Goal: Use online tool/utility

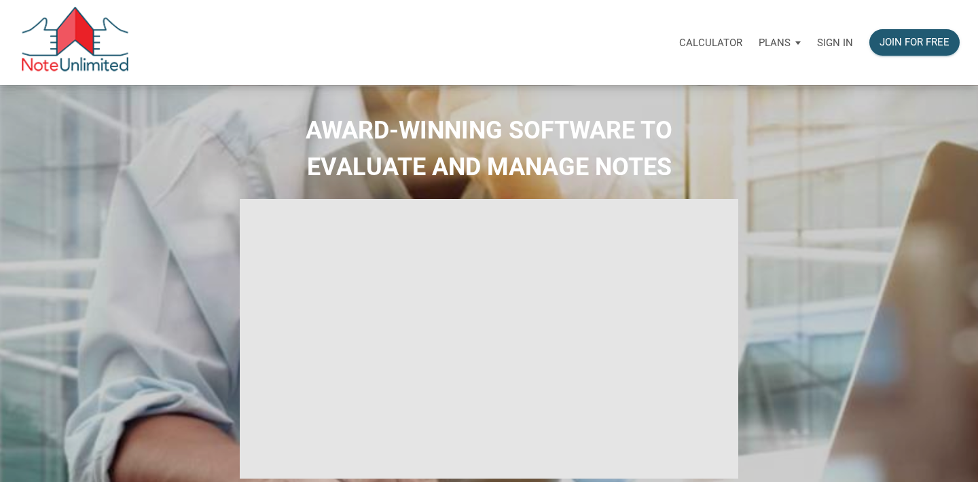
type input "Introduction to new features"
select select
click at [850, 41] on p "Sign in" at bounding box center [835, 43] width 36 height 12
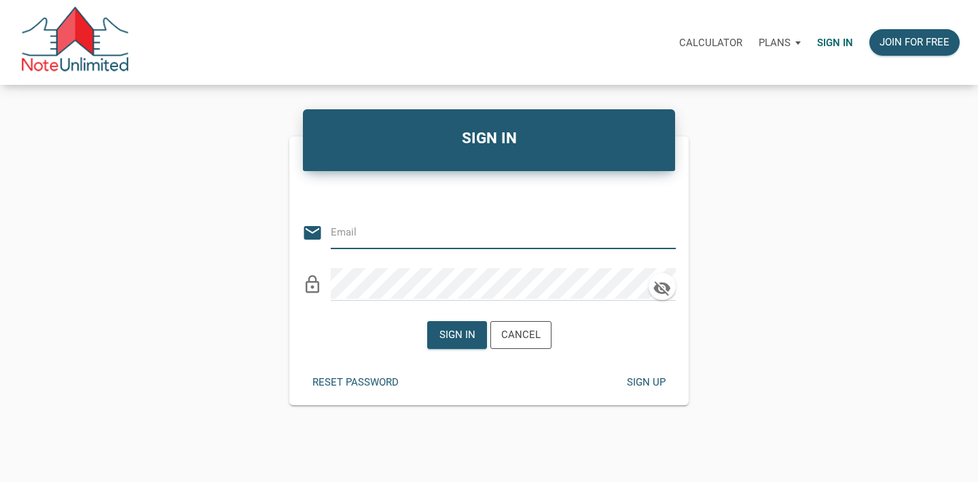
type input "[PERSON_NAME][EMAIL_ADDRESS][PERSON_NAME][DOMAIN_NAME]"
click at [446, 334] on div "Sign in" at bounding box center [457, 336] width 36 height 16
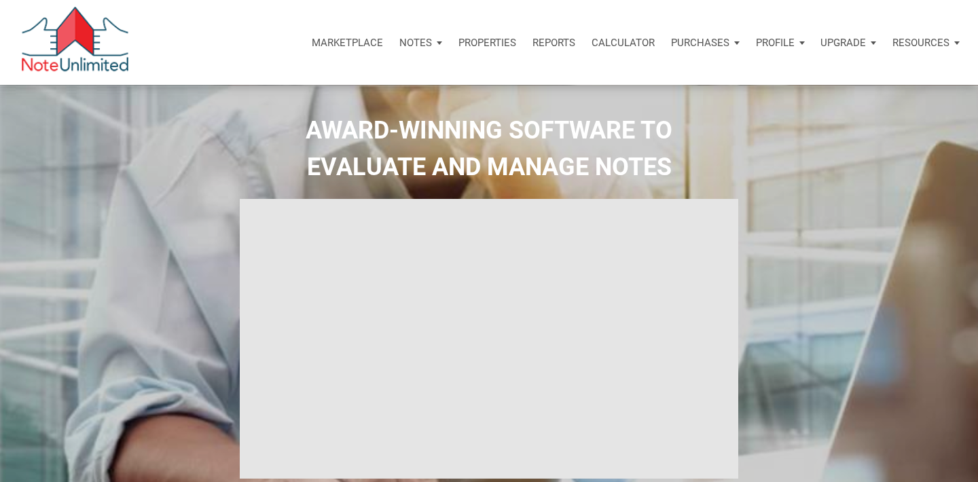
type input "Introduction to new features"
select select
click at [620, 41] on p "Calculator" at bounding box center [623, 43] width 63 height 12
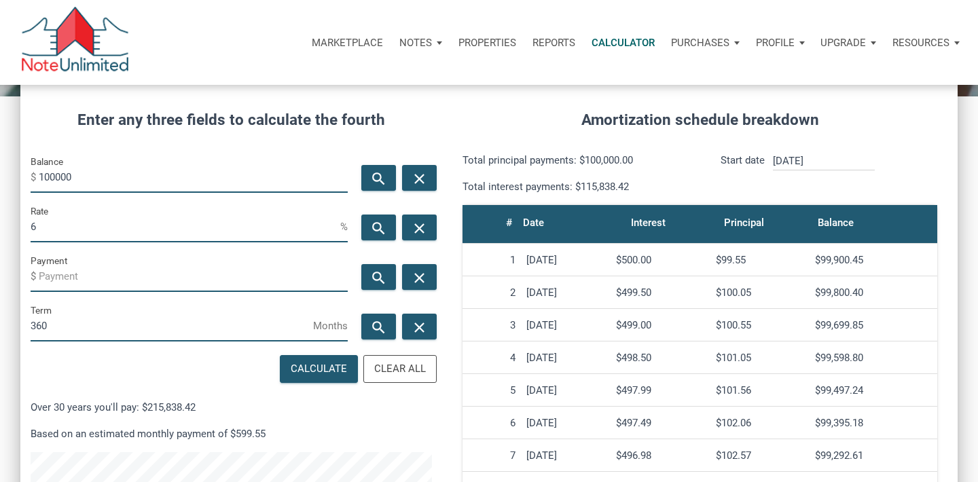
scroll to position [159, 0]
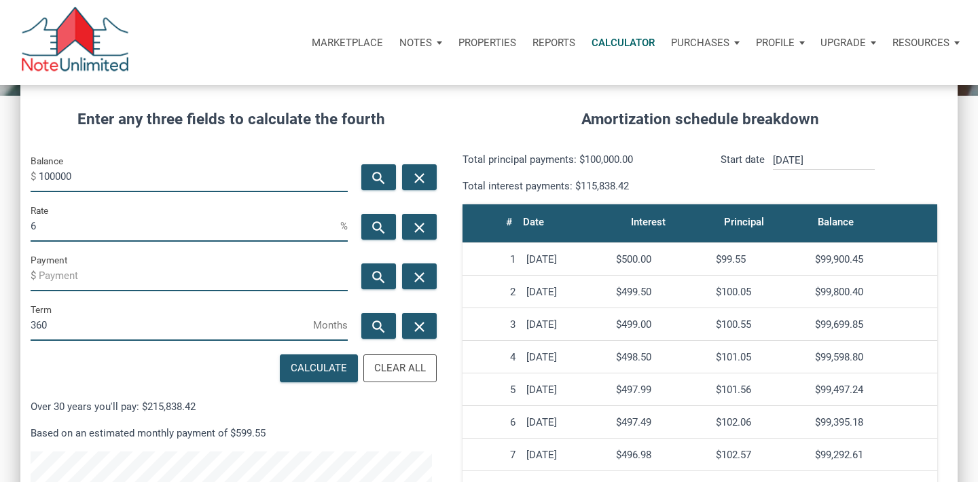
drag, startPoint x: 75, startPoint y: 175, endPoint x: 0, endPoint y: 155, distance: 77.5
click at [0, 154] on div "CALCULATOR The amortization calculator estimates how much money will be paid ov…" at bounding box center [489, 318] width 978 height 784
type input "72500"
drag, startPoint x: 61, startPoint y: 222, endPoint x: 1, endPoint y: 219, distance: 60.5
click at [1, 219] on div "CALCULATOR The amortization calculator estimates how much money will be paid ov…" at bounding box center [489, 318] width 978 height 784
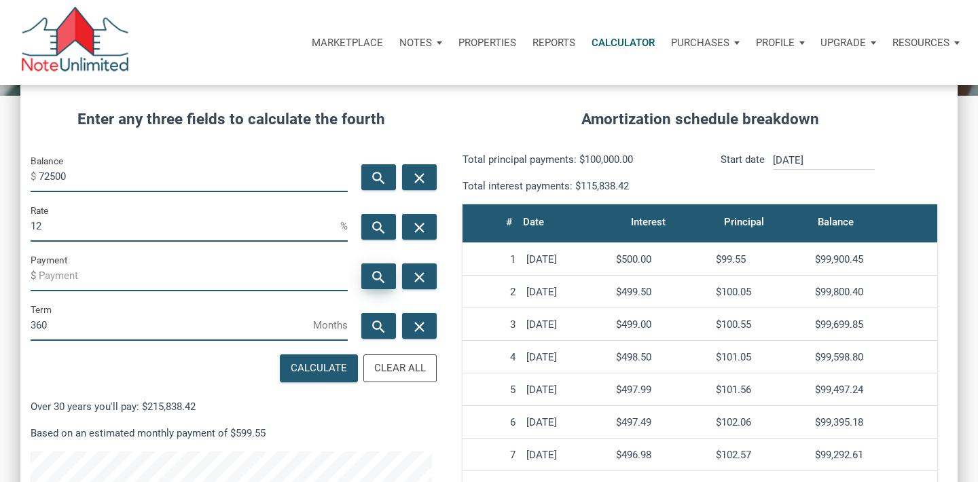
type input "12"
click at [373, 279] on icon "search" at bounding box center [379, 277] width 16 height 17
drag, startPoint x: 79, startPoint y: 279, endPoint x: 50, endPoint y: 278, distance: 29.9
click at [50, 278] on input "-745.74" at bounding box center [193, 276] width 309 height 31
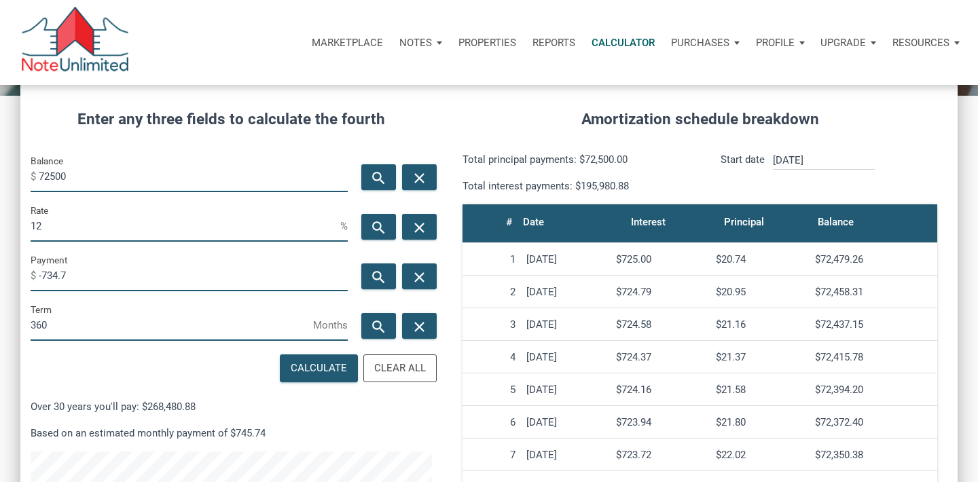
scroll to position [678824, 678541]
type input "-734.78"
click at [376, 226] on icon "search" at bounding box center [379, 227] width 16 height 17
type input "11.81"
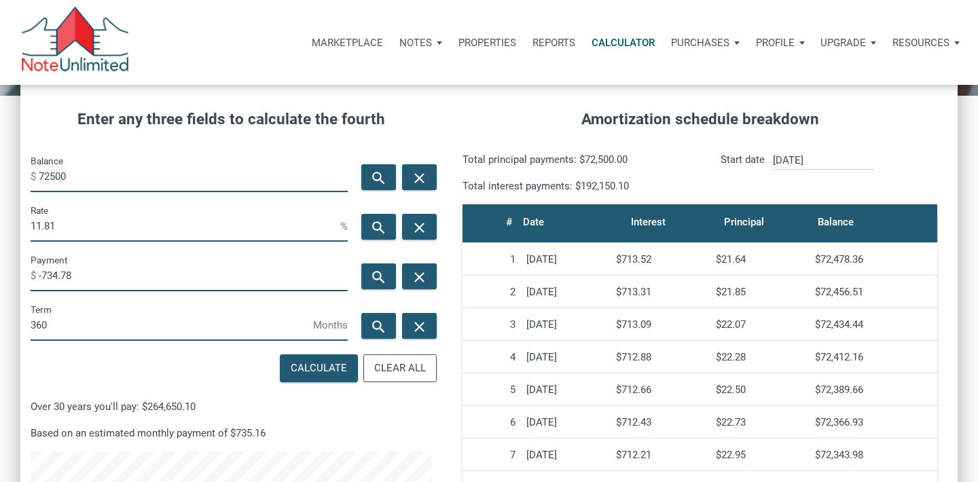
click at [82, 273] on input "-734.78" at bounding box center [193, 276] width 309 height 31
type input "-735.74"
click at [385, 224] on icon "search" at bounding box center [379, 227] width 16 height 17
type input "11.83"
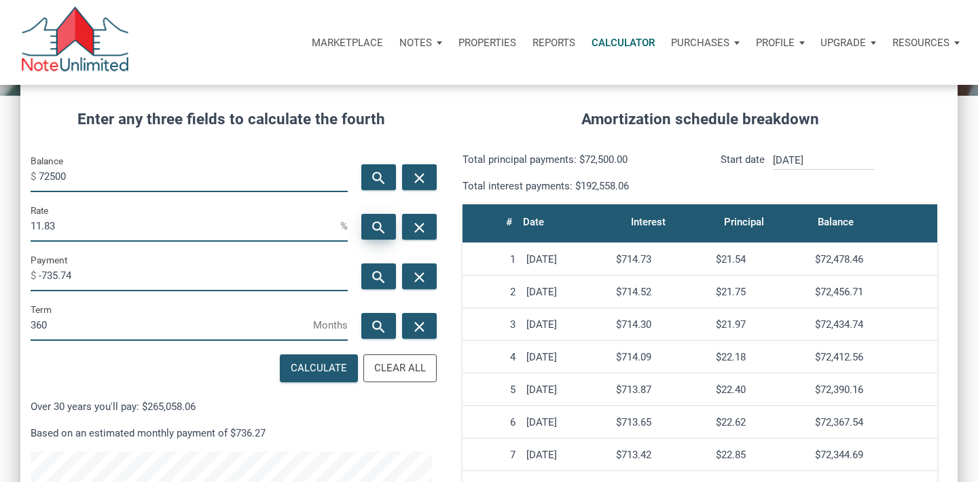
scroll to position [654, 938]
drag, startPoint x: 86, startPoint y: 272, endPoint x: 54, endPoint y: 271, distance: 31.3
click at [54, 270] on input "-735.74" at bounding box center [193, 276] width 309 height 31
type input "-736.16"
click at [378, 230] on icon "search" at bounding box center [379, 227] width 16 height 17
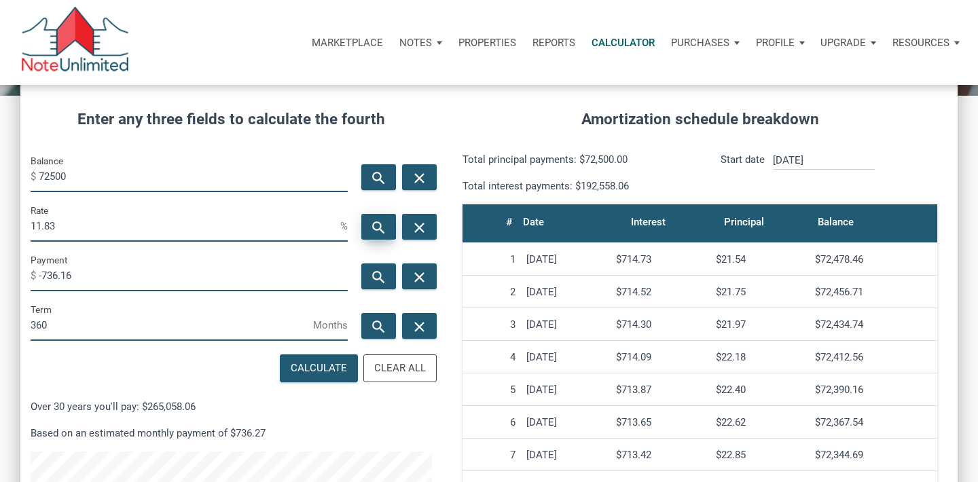
type input "11.84"
